Goal: Navigation & Orientation: Find specific page/section

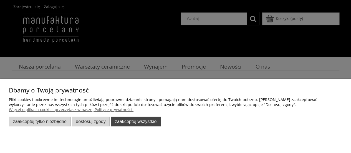
click at [133, 123] on button "Zaakceptuj wszystkie" at bounding box center [136, 121] width 50 height 10
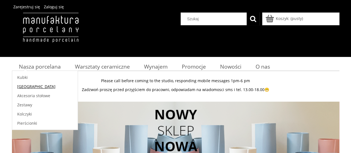
click at [25, 85] on span "[GEOGRAPHIC_DATA]" at bounding box center [36, 86] width 38 height 5
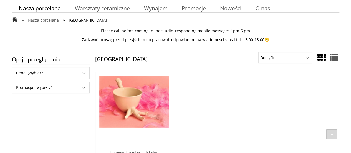
scroll to position [28, 0]
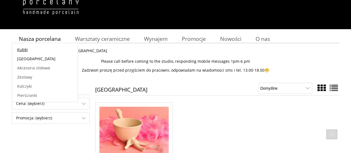
click at [23, 50] on span "Kubki" at bounding box center [22, 49] width 11 height 5
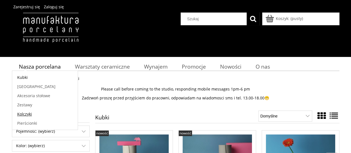
click at [26, 112] on span "Kolczyki" at bounding box center [24, 113] width 15 height 5
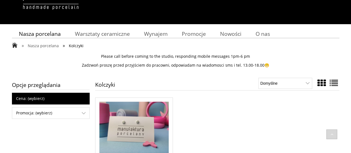
scroll to position [28, 0]
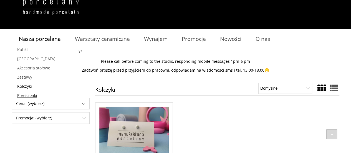
click at [25, 94] on span "Pierścionki" at bounding box center [27, 95] width 20 height 5
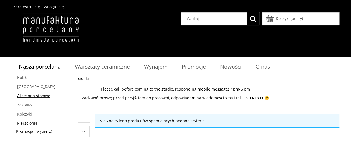
click at [37, 93] on span "Akcesoria stołowe" at bounding box center [33, 95] width 33 height 5
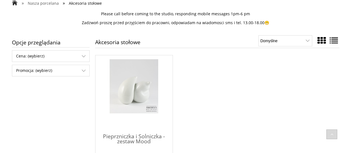
scroll to position [28, 0]
